Goal: Information Seeking & Learning: Find specific fact

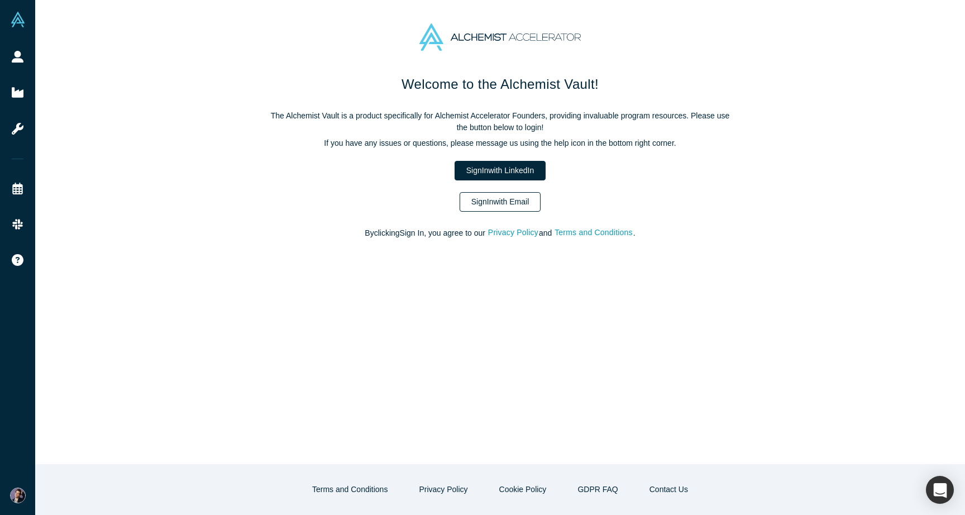
click at [472, 198] on link "Sign In with Email" at bounding box center [501, 202] width 82 height 20
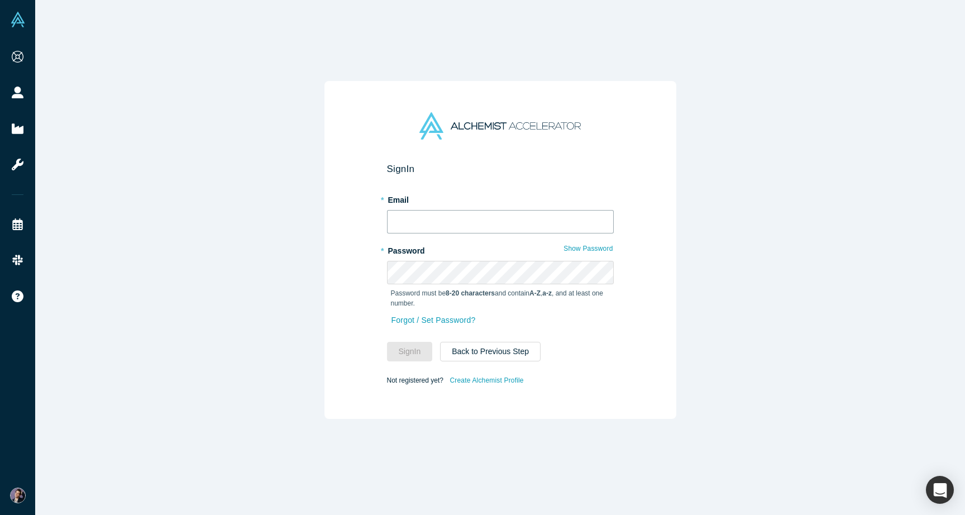
type input "[PERSON_NAME][EMAIL_ADDRESS][DOMAIN_NAME]"
click at [416, 348] on button "Sign In" at bounding box center [410, 352] width 46 height 20
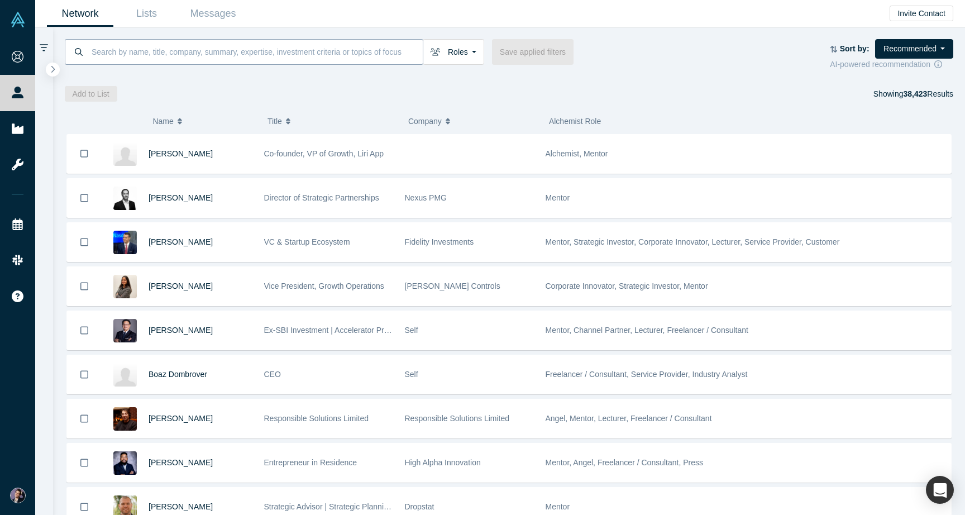
click at [180, 51] on input at bounding box center [256, 52] width 332 height 26
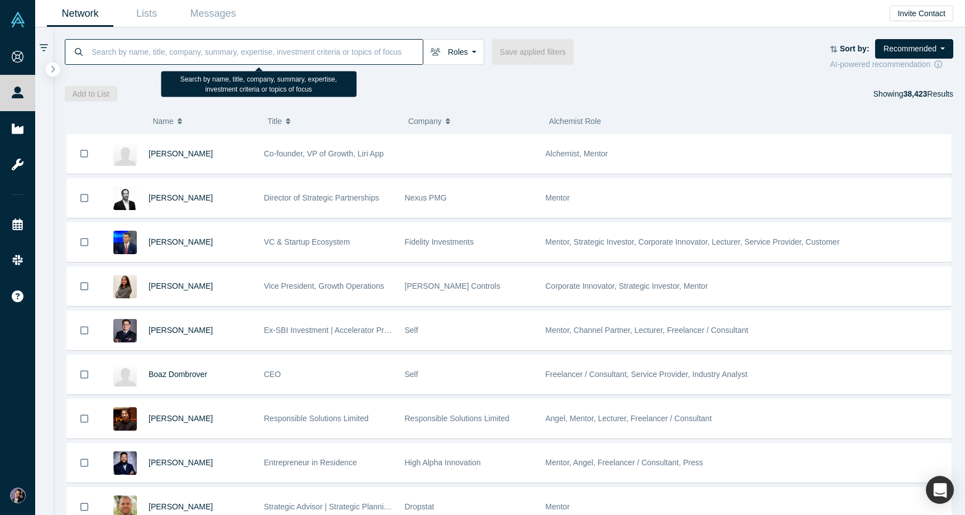
paste input "[PERSON_NAME]"
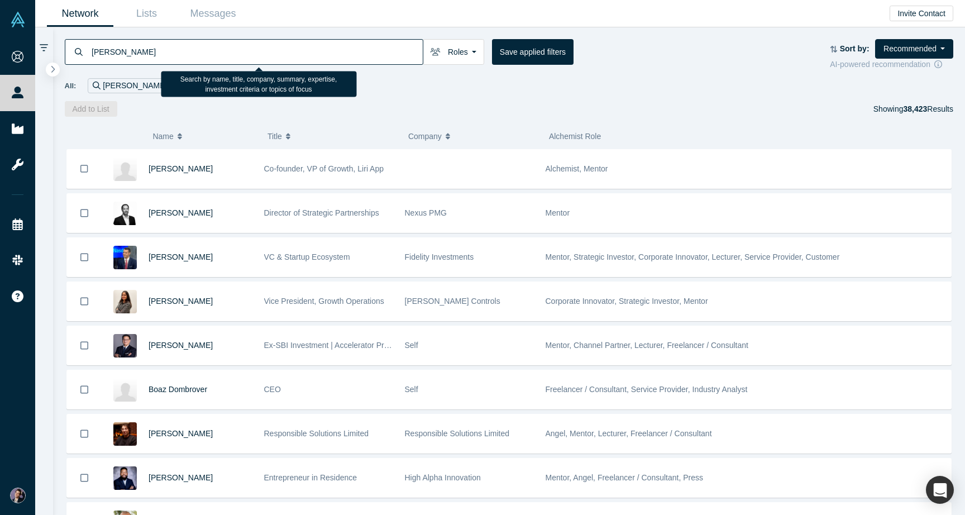
type input "[PERSON_NAME]"
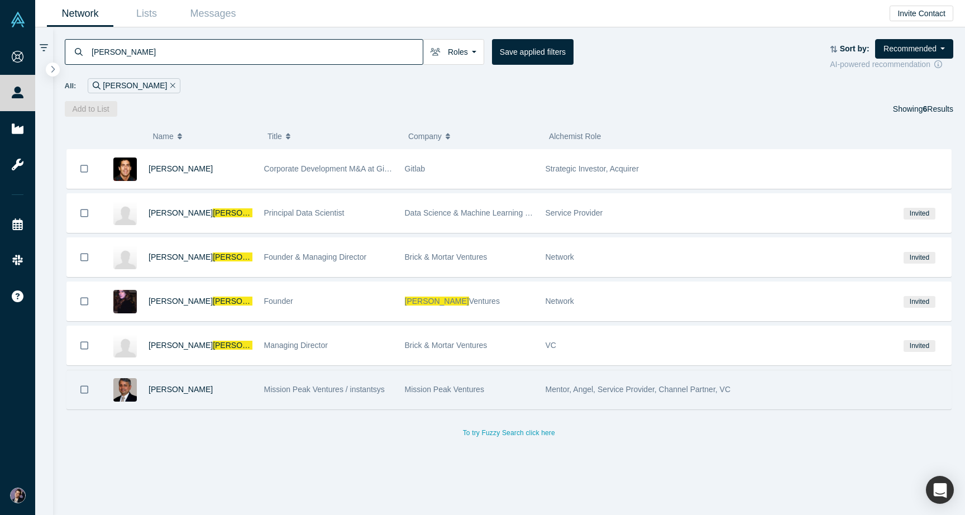
click at [228, 389] on div "[PERSON_NAME]" at bounding box center [201, 389] width 104 height 39
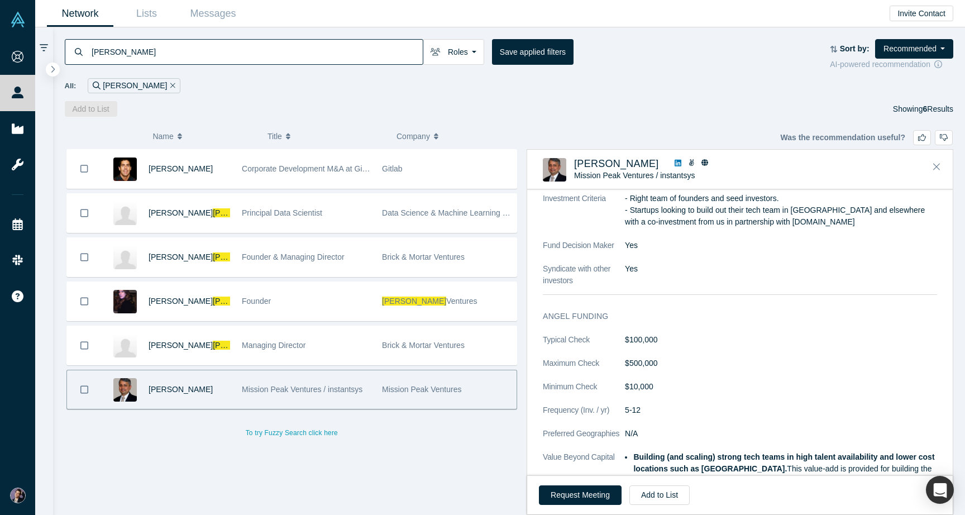
scroll to position [490, 0]
